Goal: Check status: Check status

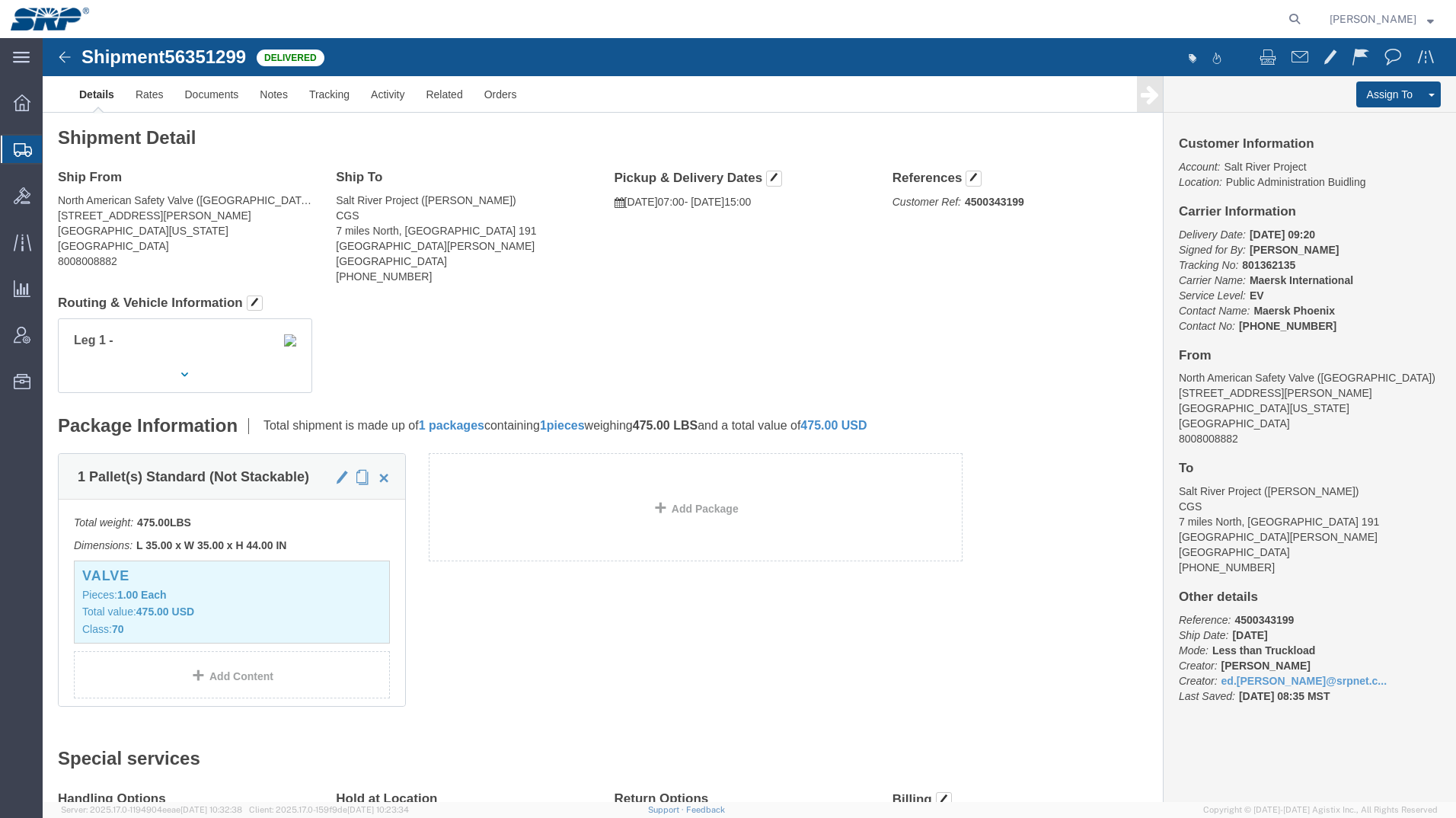
click at [20, 145] on icon at bounding box center [23, 150] width 19 height 14
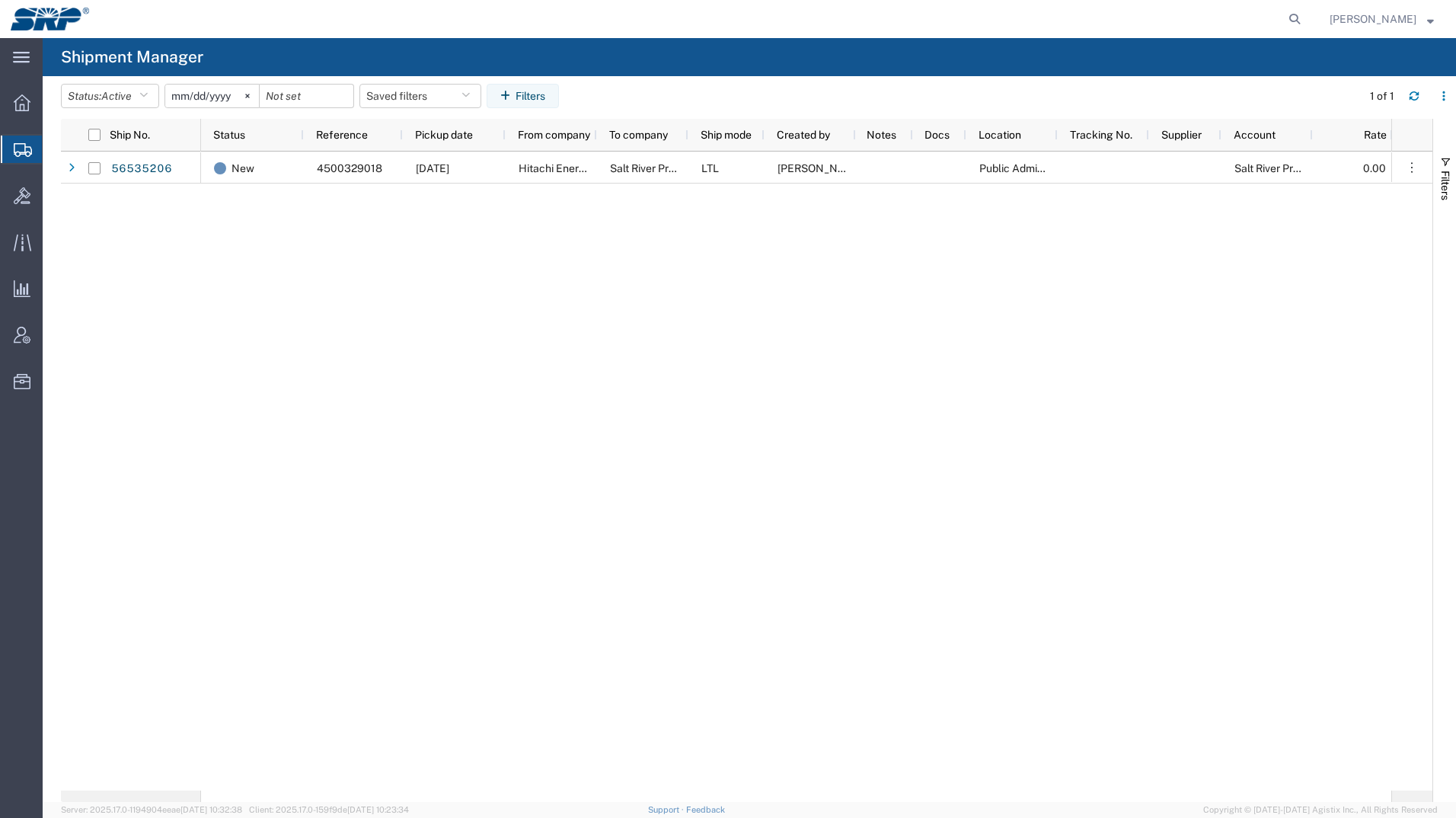
click at [20, 157] on div at bounding box center [22, 149] width 43 height 27
click at [105, 96] on button "Status: Active" at bounding box center [110, 96] width 99 height 24
click at [87, 178] on span "All" at bounding box center [150, 176] width 178 height 23
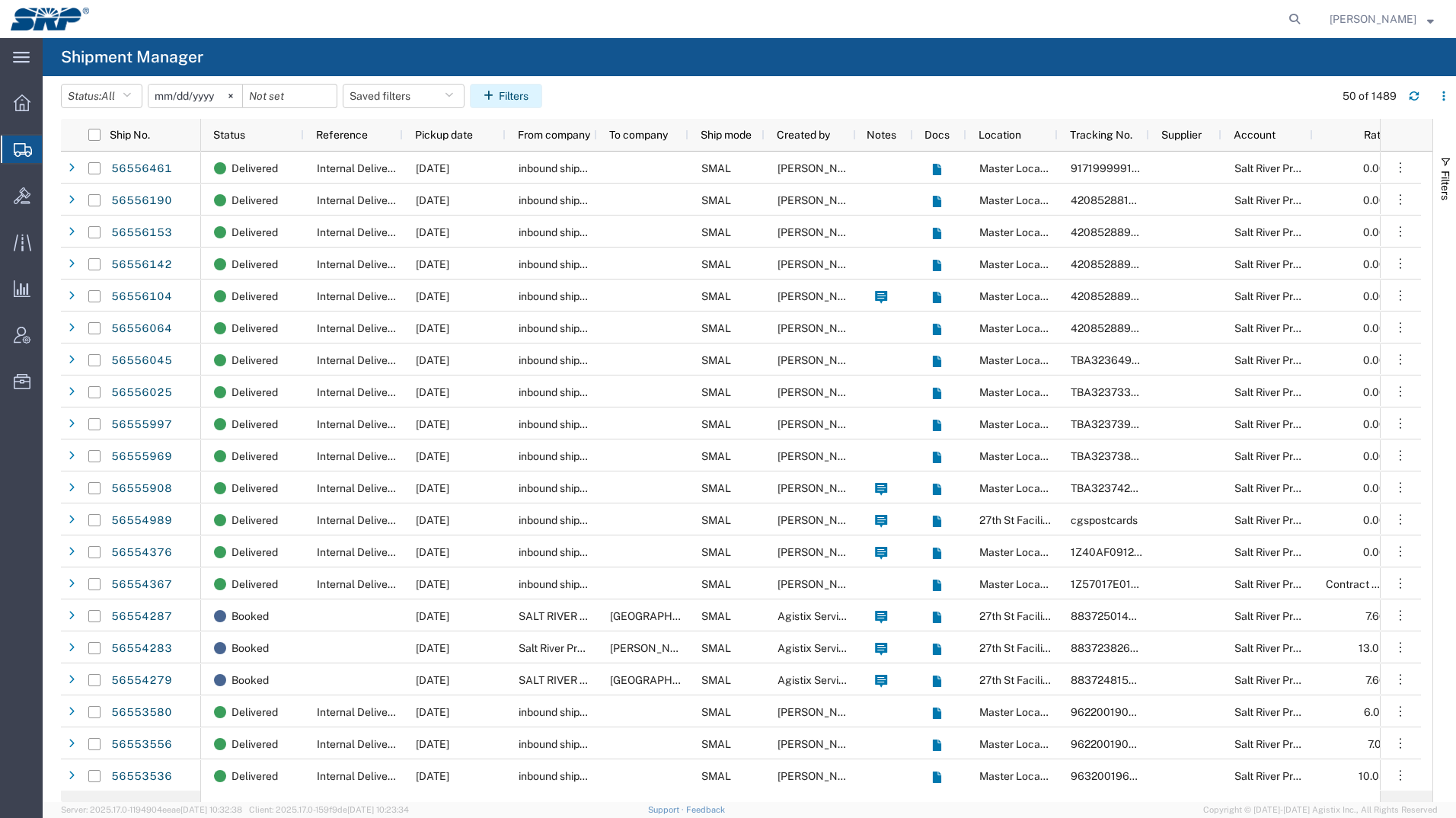
click at [515, 93] on button "Filters" at bounding box center [506, 96] width 73 height 24
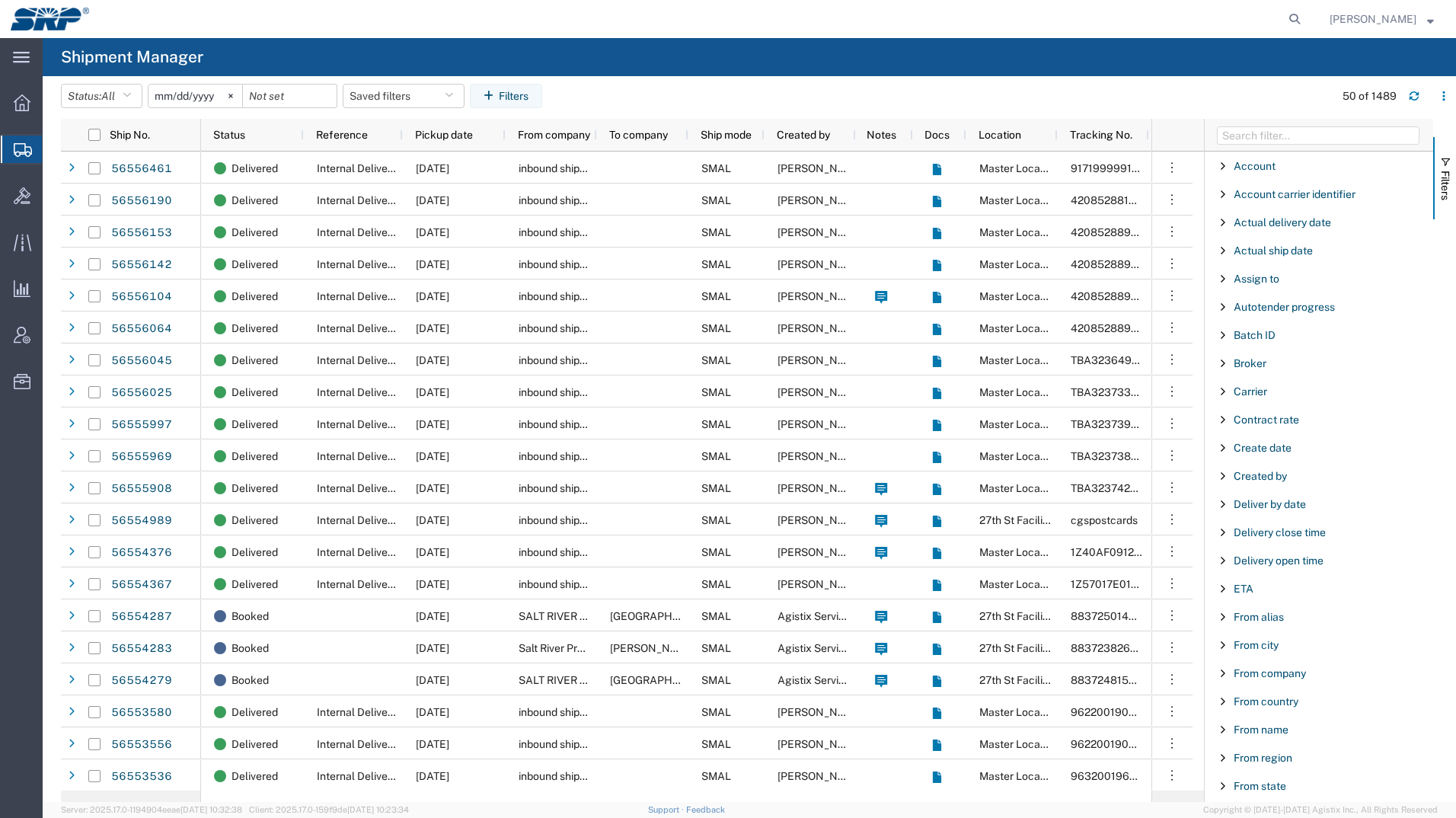
click at [1271, 395] on div "Carrier" at bounding box center [1318, 391] width 228 height 27
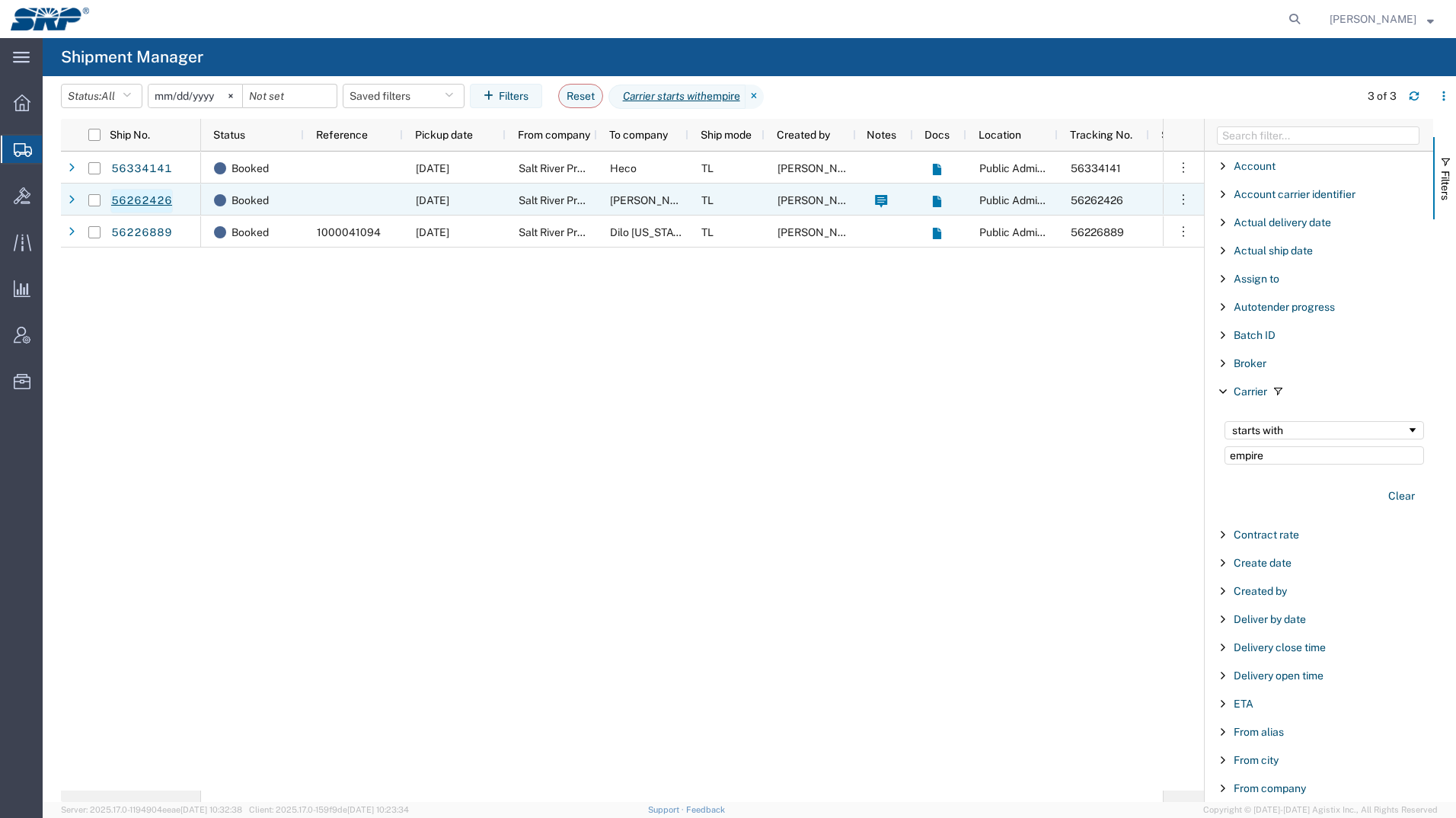
type input "empire"
click at [144, 199] on link "56262426" at bounding box center [141, 201] width 62 height 24
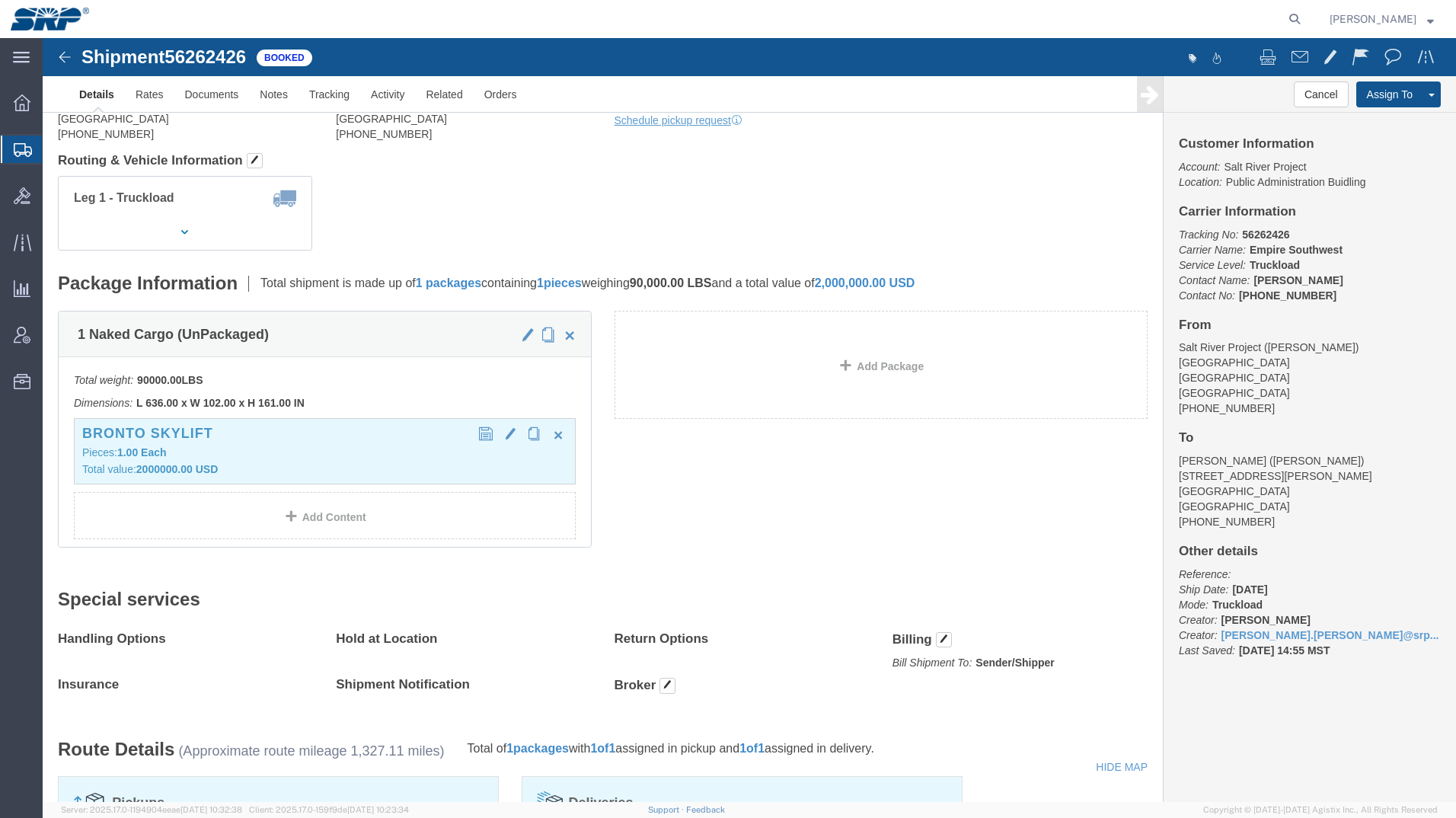
scroll to position [153, 0]
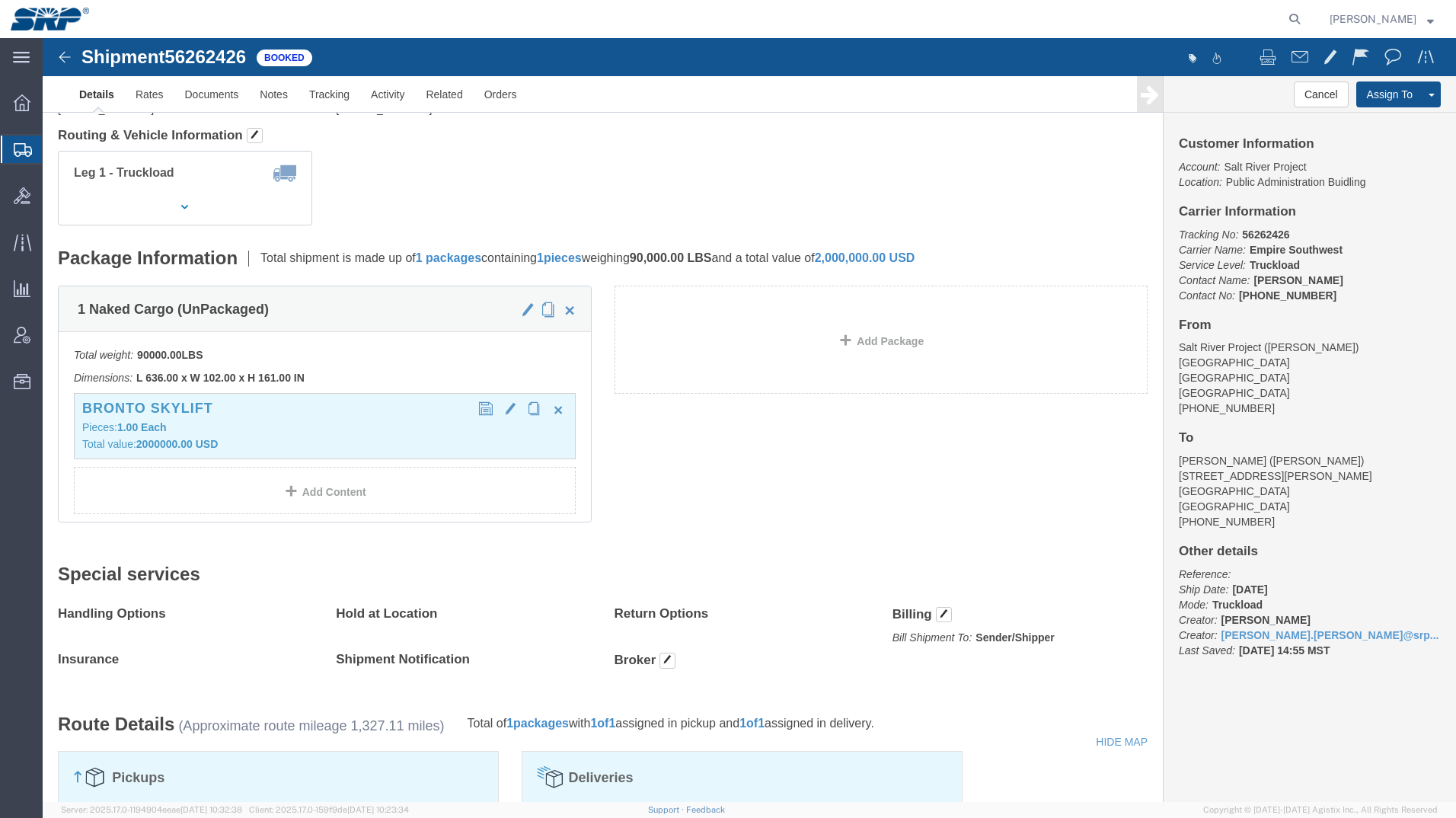
click div "Bronto Skylift Pieces: 1.00 Each Total value: 2000000.00 USD"
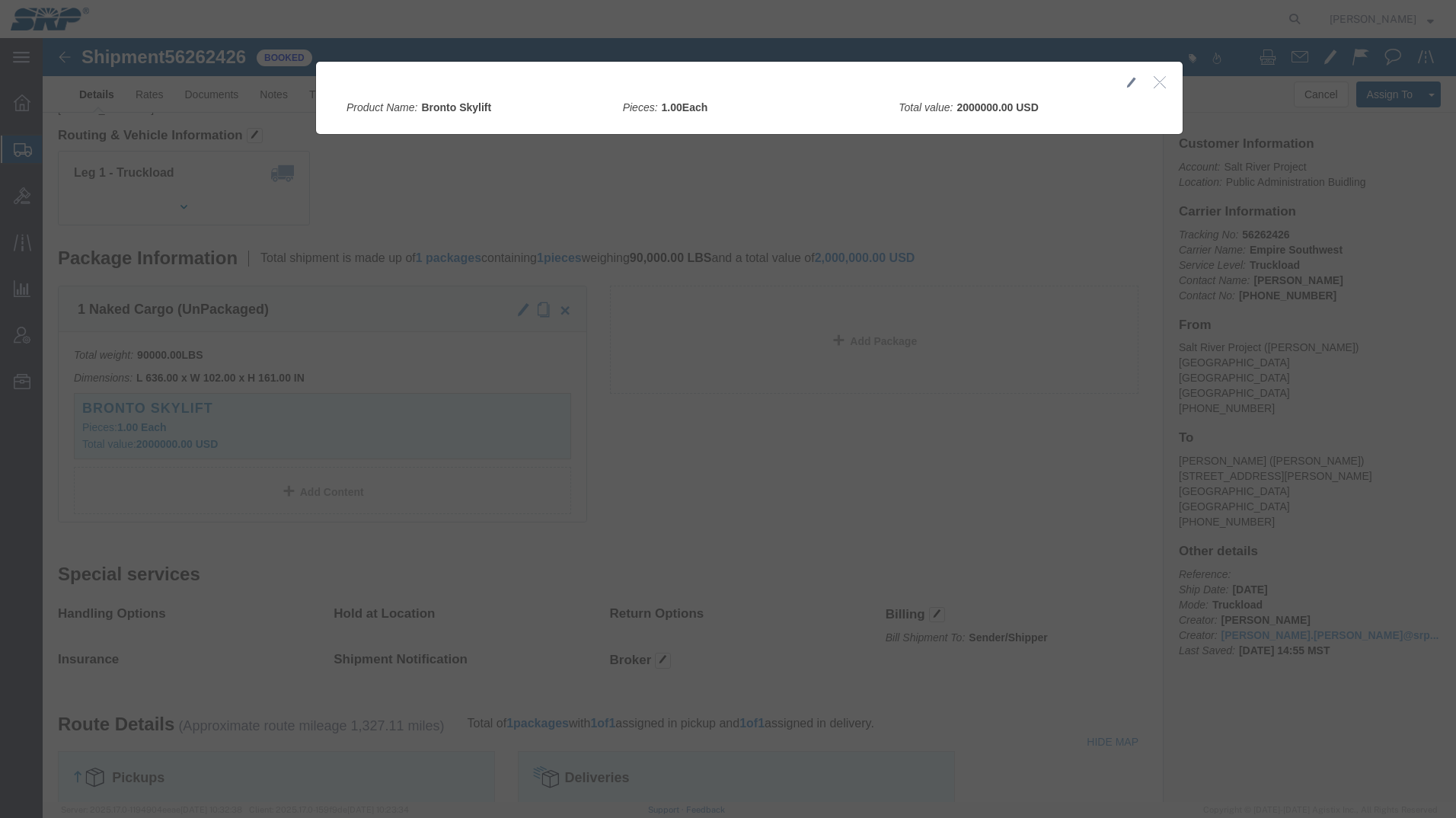
click icon "button"
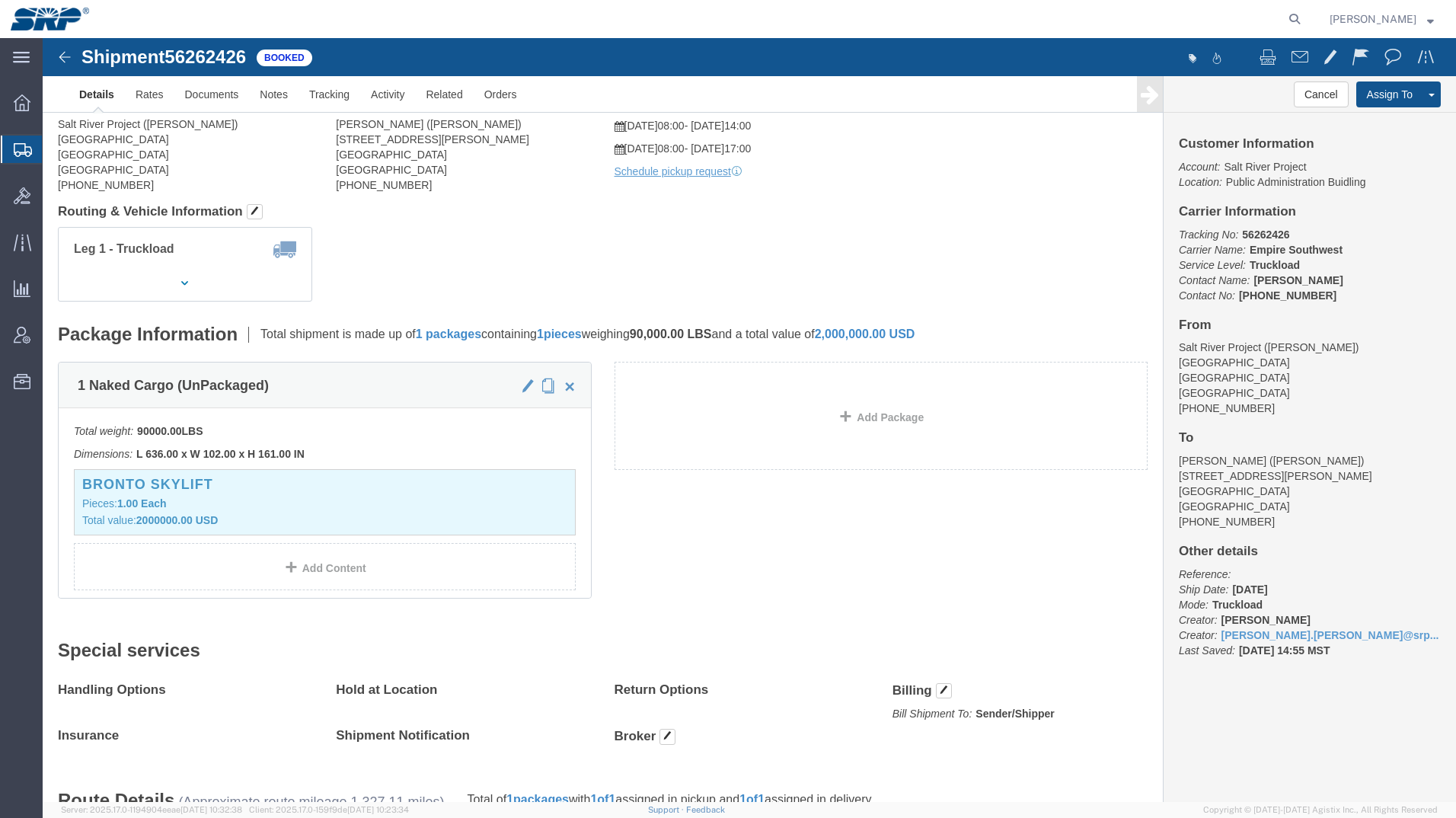
scroll to position [0, 0]
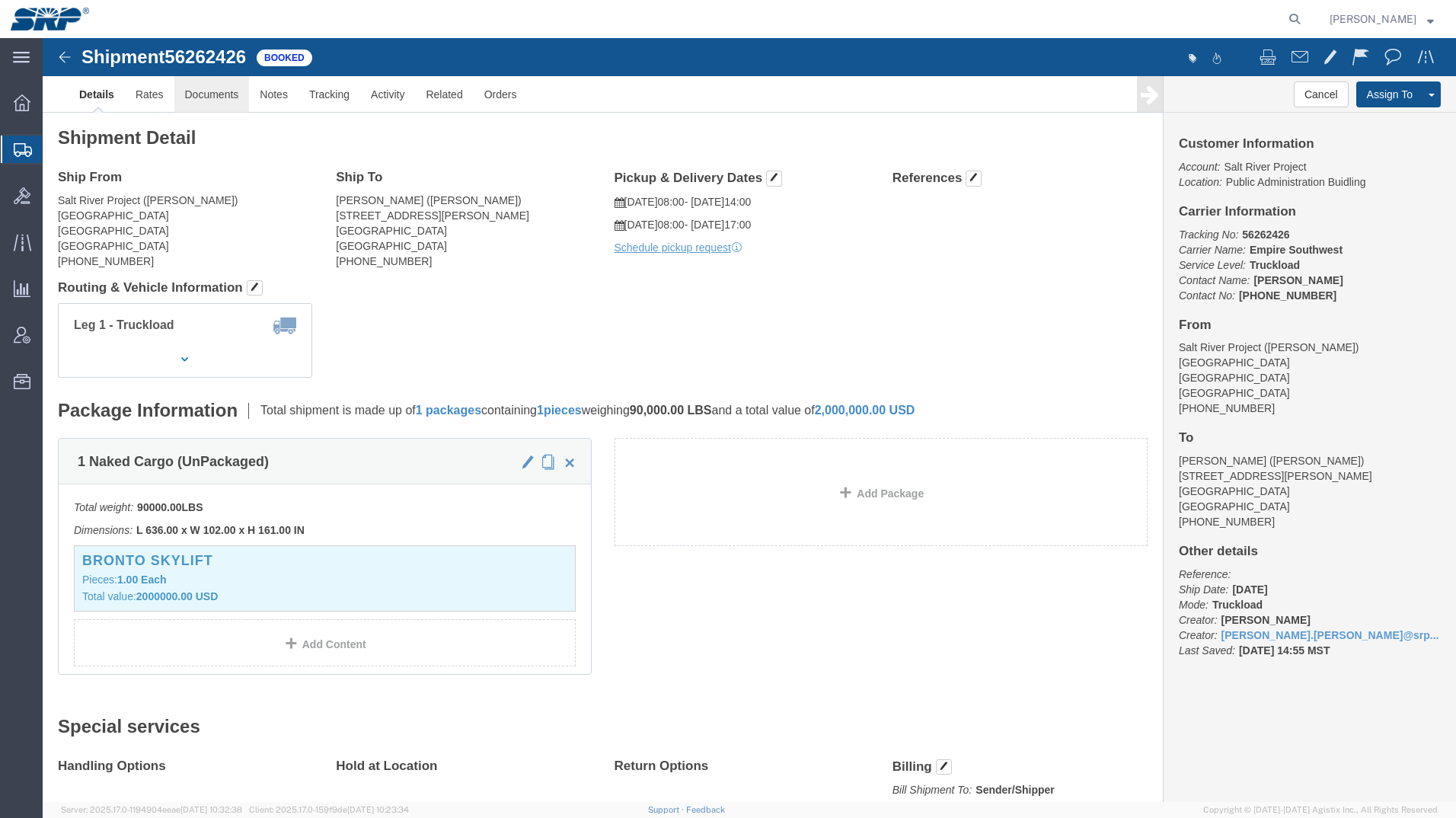
click link "Documents"
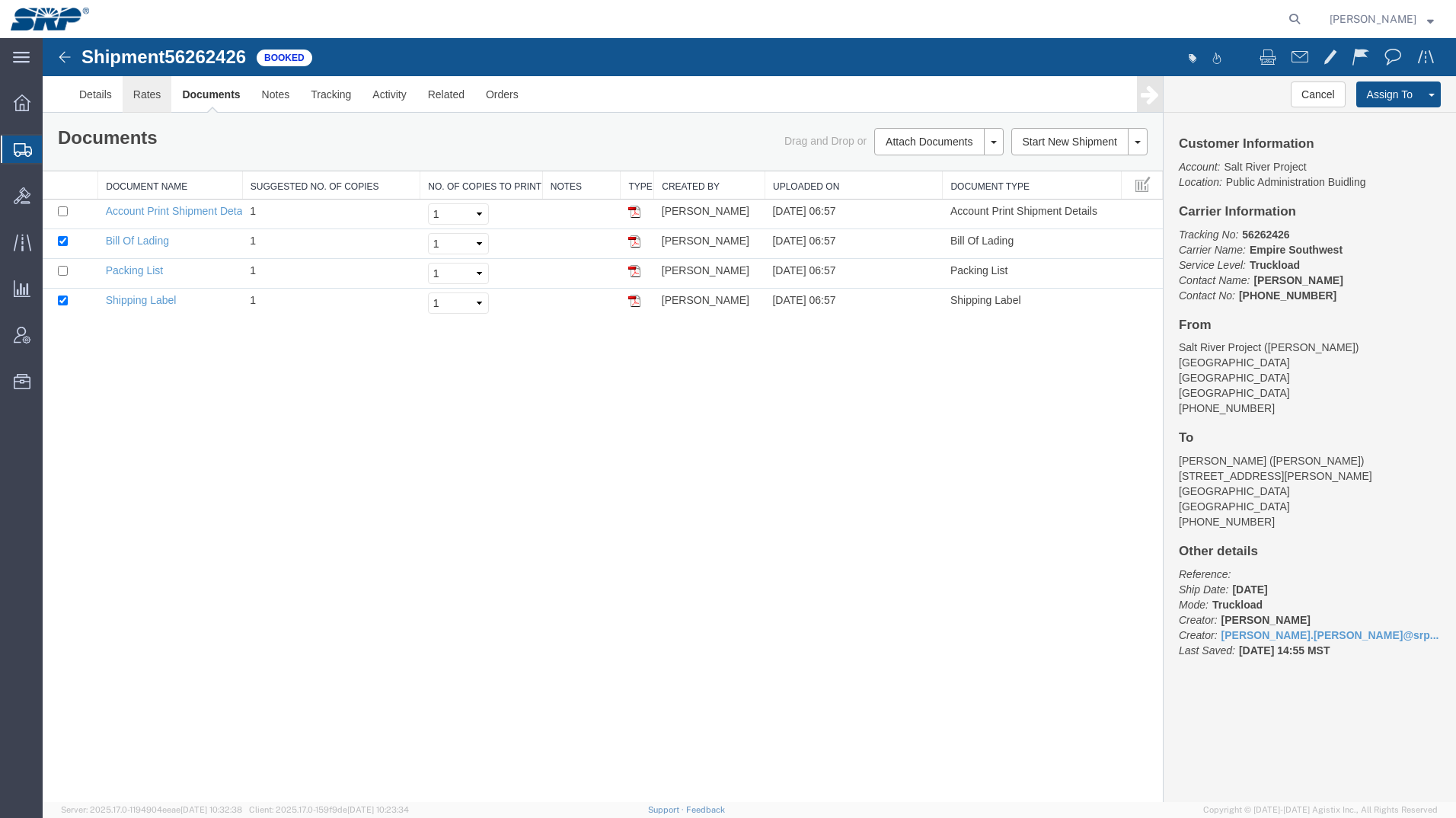
click at [154, 94] on link "Rates" at bounding box center [147, 94] width 49 height 36
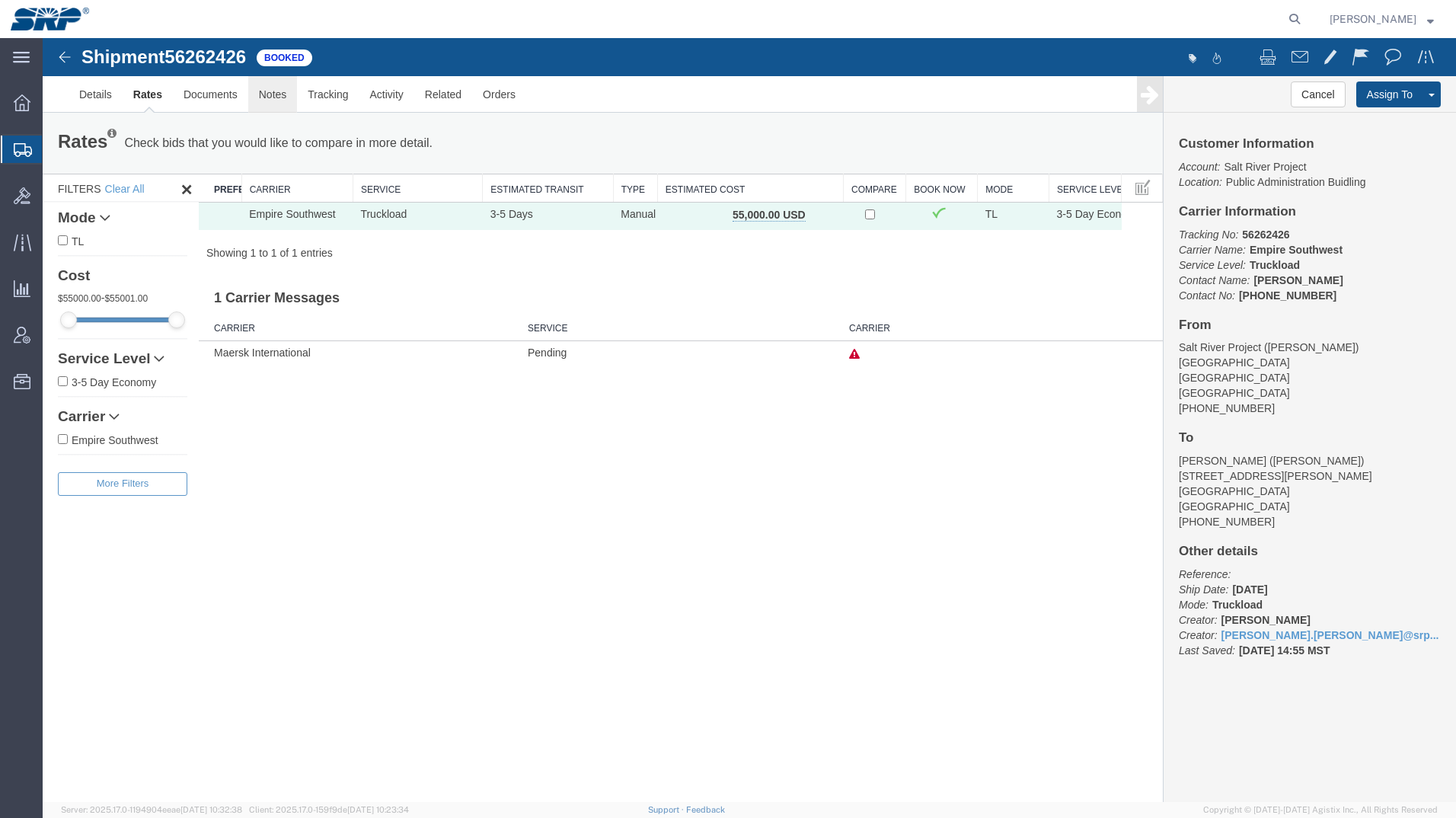
click at [270, 94] on link "Notes" at bounding box center [273, 94] width 49 height 36
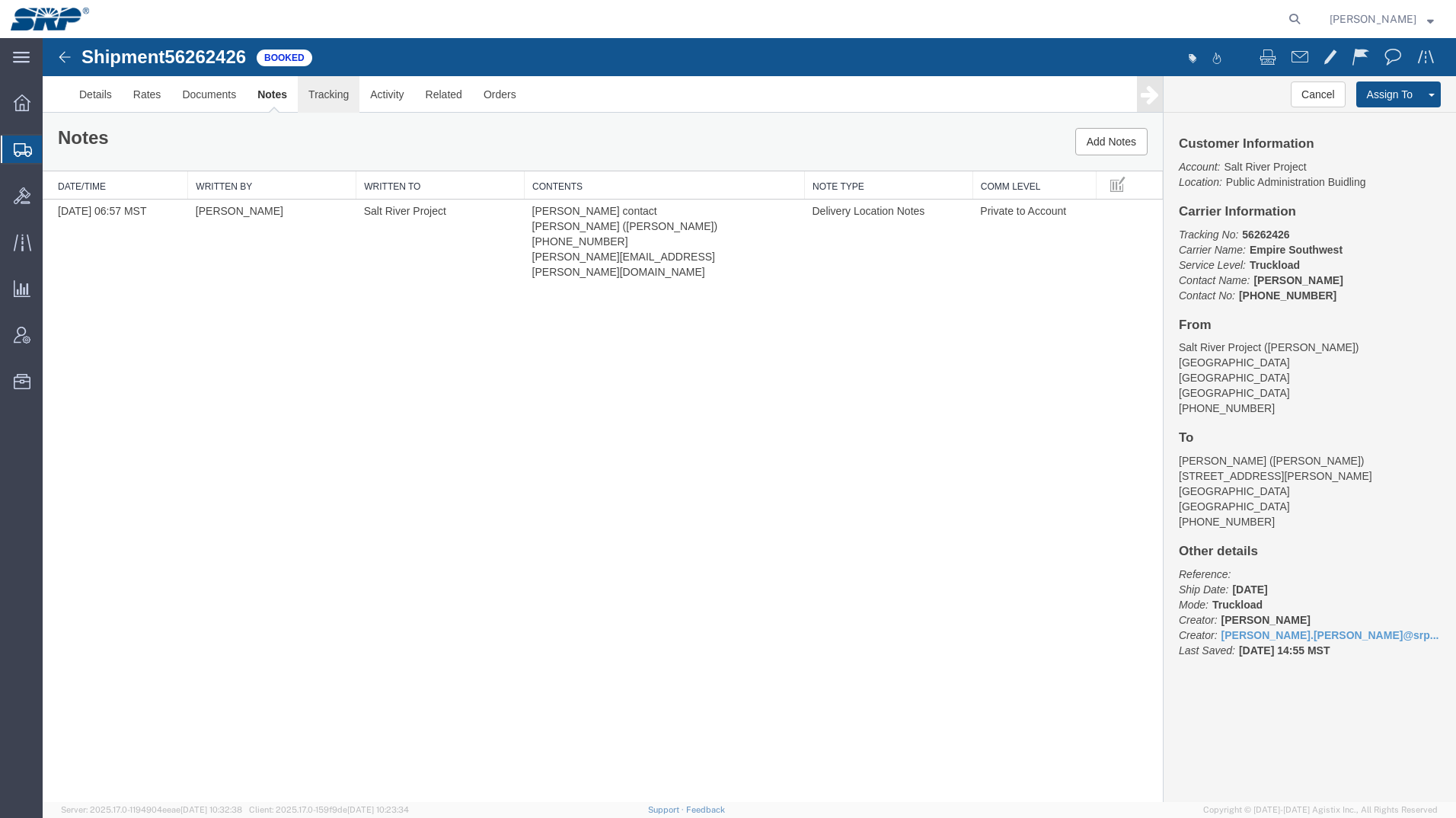
click at [331, 93] on link "Tracking" at bounding box center [328, 94] width 61 height 36
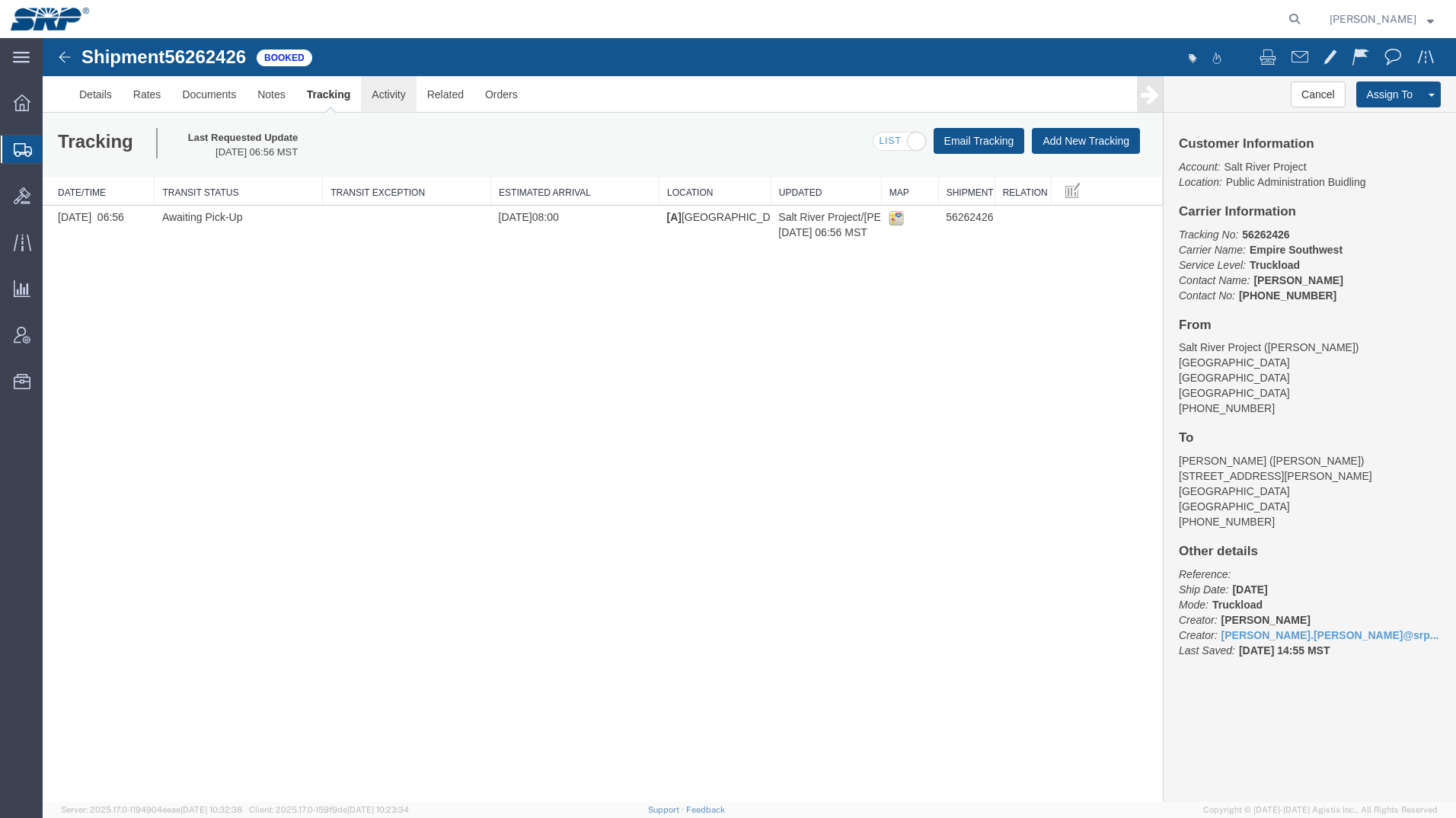
click at [394, 96] on link "Activity" at bounding box center [388, 94] width 55 height 36
